Goal: Task Accomplishment & Management: Use online tool/utility

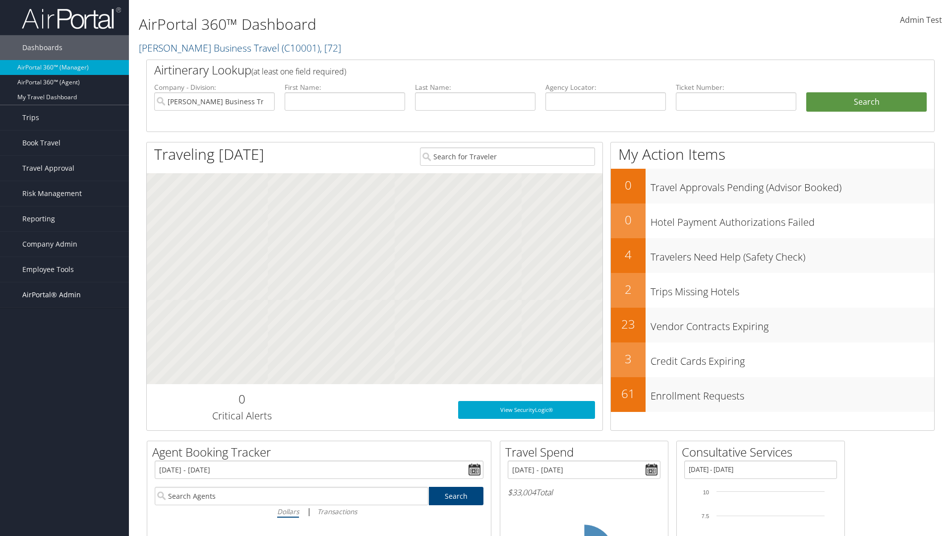
click at [64, 295] on span "AirPortal® Admin" at bounding box center [51, 294] width 59 height 25
click at [64, 416] on link "Profile Sync Analytics" at bounding box center [64, 418] width 129 height 15
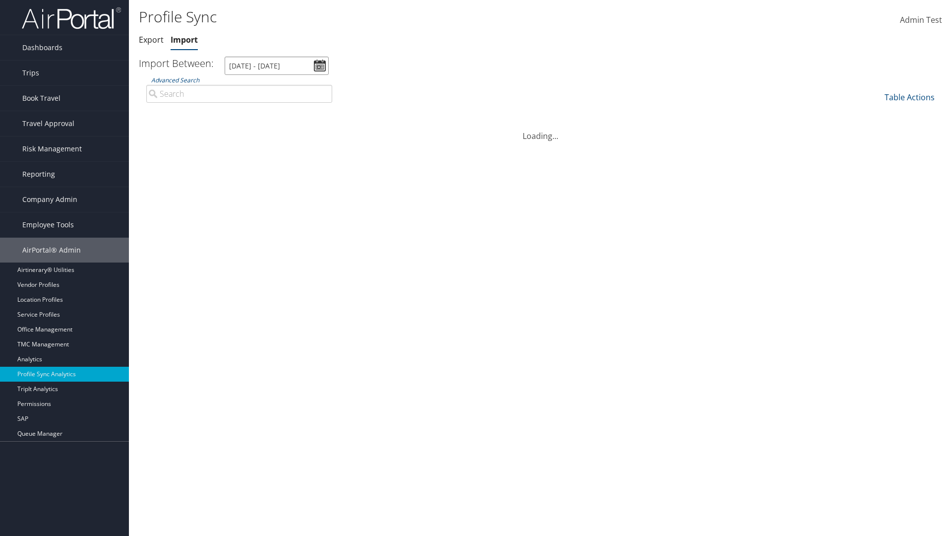
click at [277, 65] on input "8/2/2025 - 9/3/2025" at bounding box center [277, 66] width 104 height 18
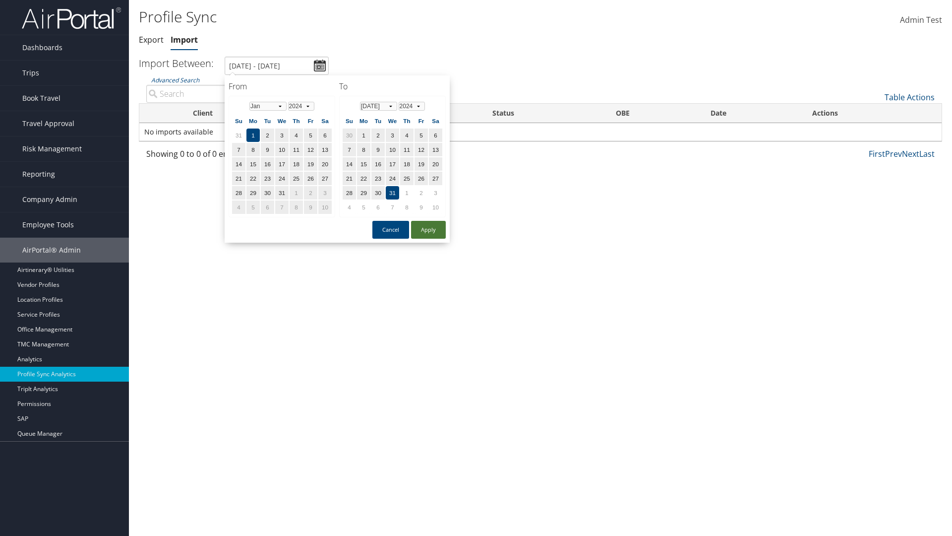
click at [428, 229] on button "Apply" at bounding box center [428, 230] width 35 height 18
type input "1/1/2024 - 7/31/2024"
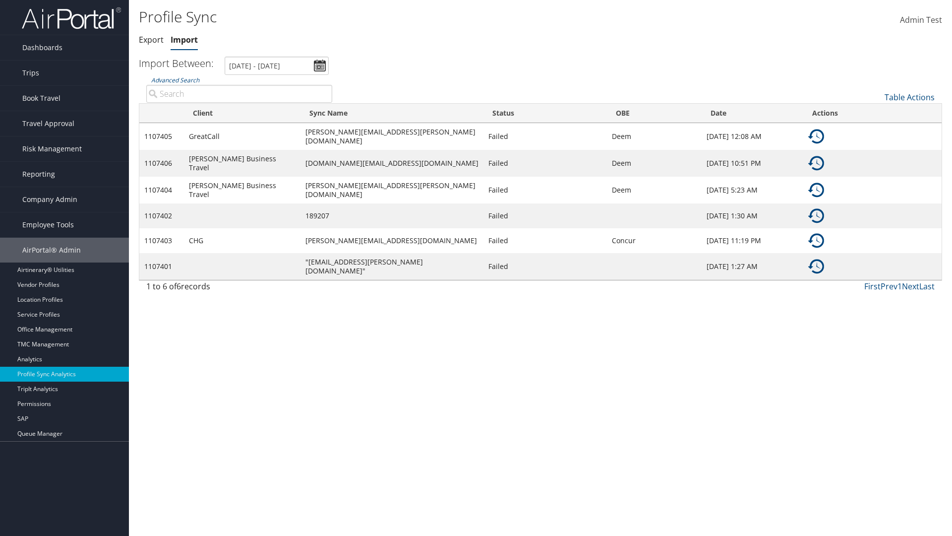
type input "GreatCall"
